Goal: Information Seeking & Learning: Learn about a topic

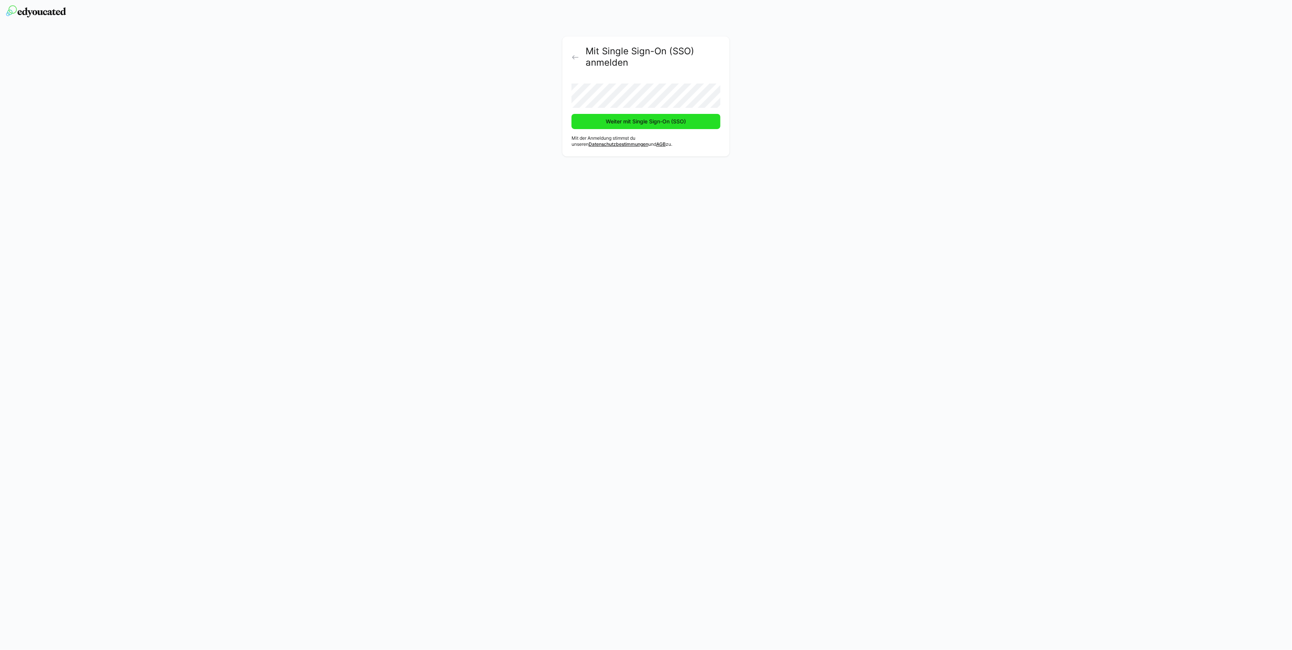
click at [616, 123] on span "Weiter mit Single Sign-On (SSO)" at bounding box center [646, 122] width 82 height 8
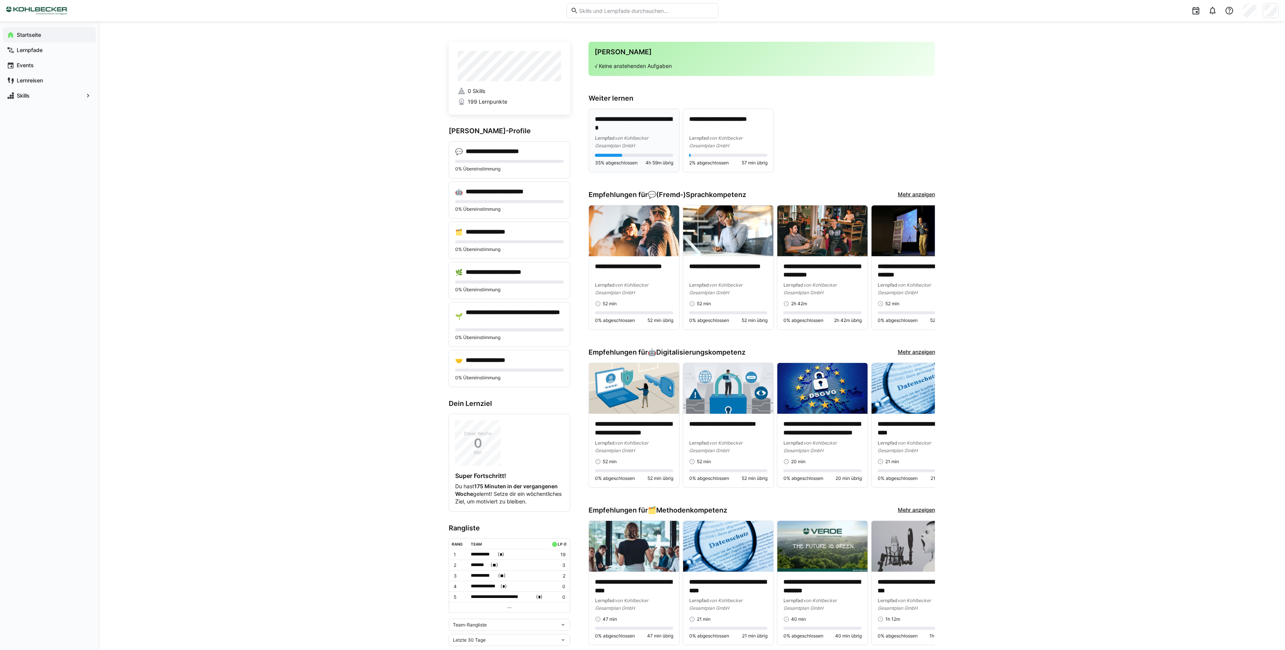
click at [620, 127] on p "**********" at bounding box center [634, 123] width 78 height 17
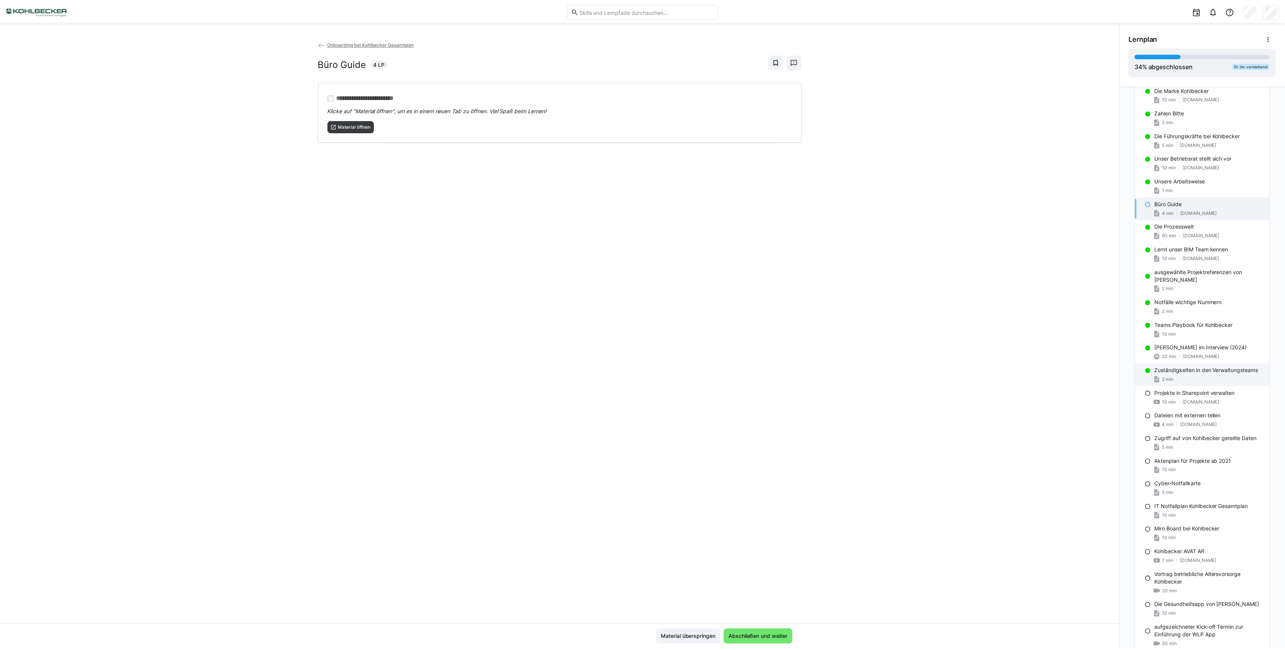
scroll to position [209, 0]
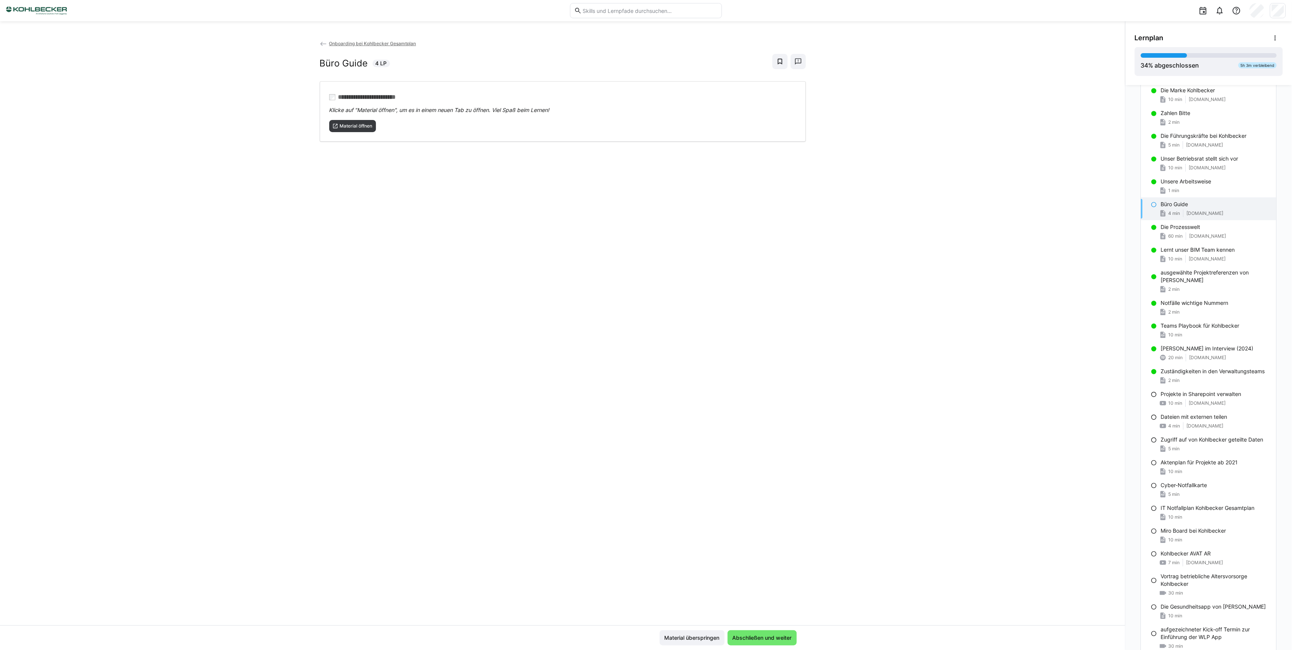
click at [348, 46] on span "Onboarding bei Kohlbecker Gesamtplan" at bounding box center [372, 44] width 87 height 6
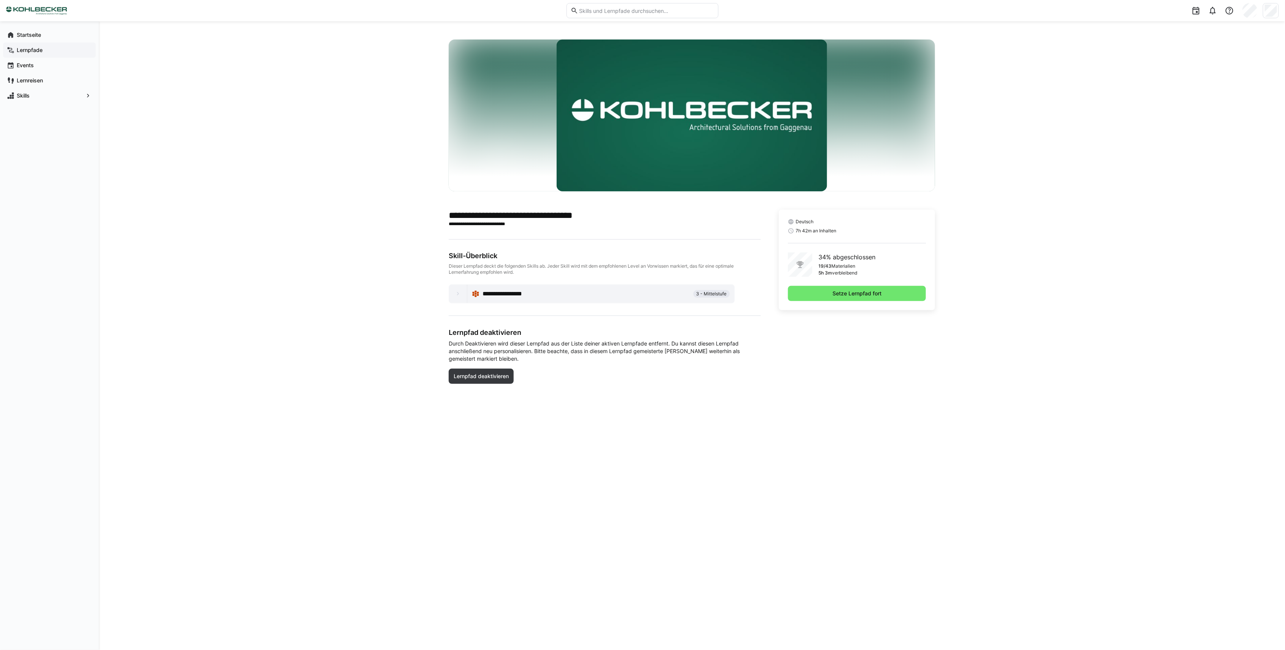
click at [0, 0] on app-navigation-label "Lernpfade" at bounding box center [0, 0] width 0 height 0
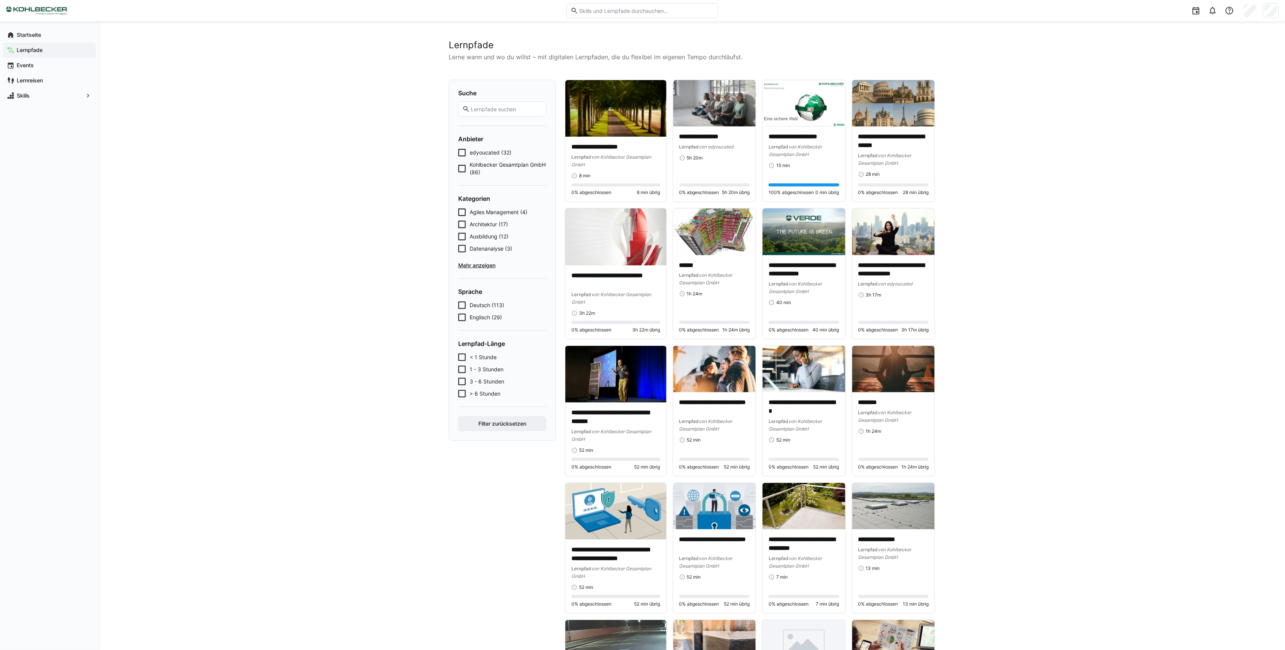
click at [486, 153] on span "edyoucated (32)" at bounding box center [491, 153] width 42 height 8
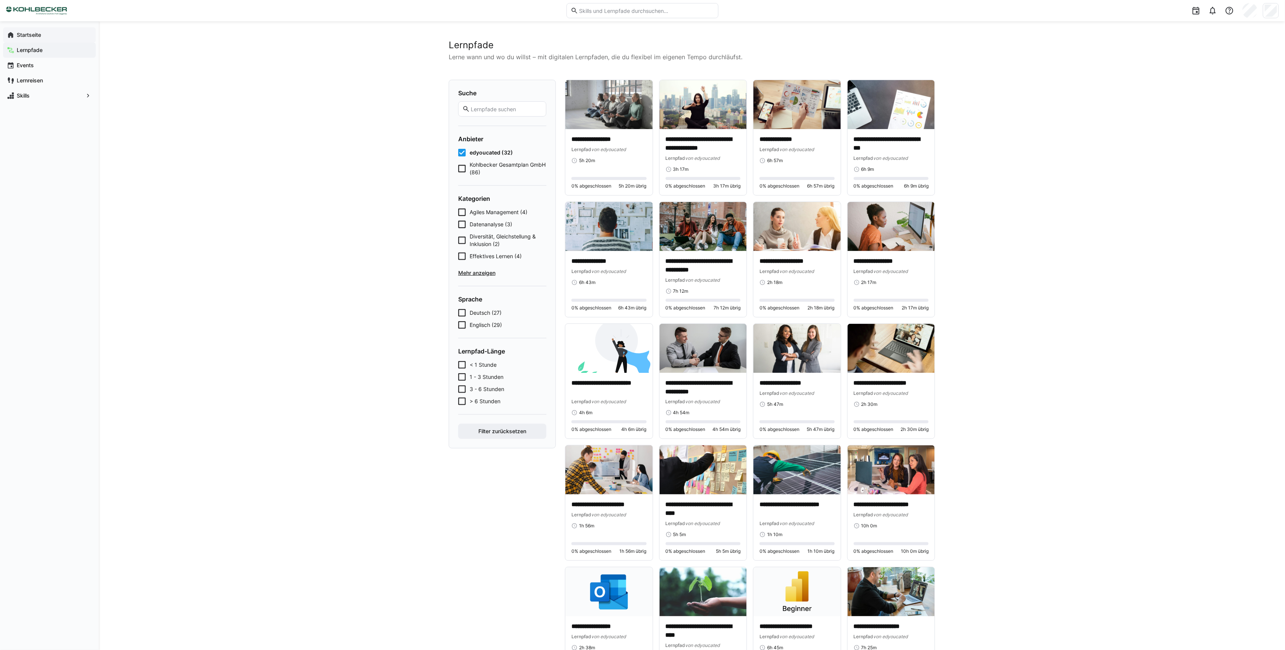
click at [22, 31] on span "Startseite" at bounding box center [54, 35] width 76 height 8
